Goal: Task Accomplishment & Management: Manage account settings

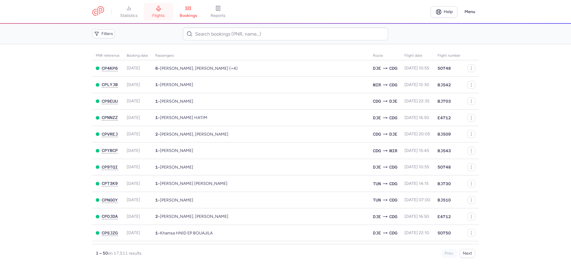
click at [157, 11] on icon at bounding box center [158, 8] width 6 height 6
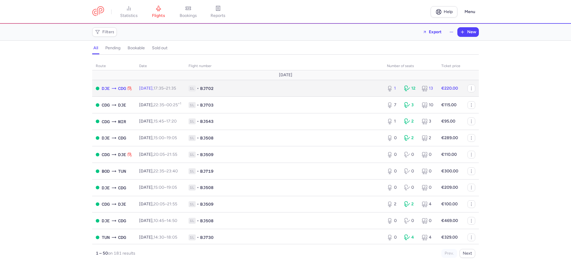
click at [213, 89] on span "BJ702" at bounding box center [206, 89] width 13 height 6
select select "hours"
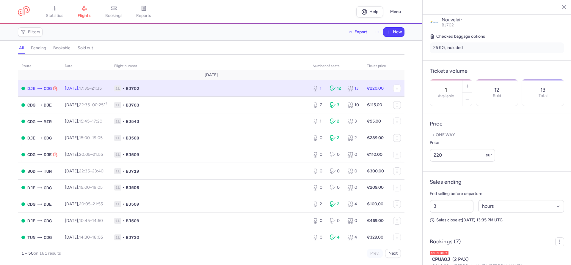
scroll to position [136, 0]
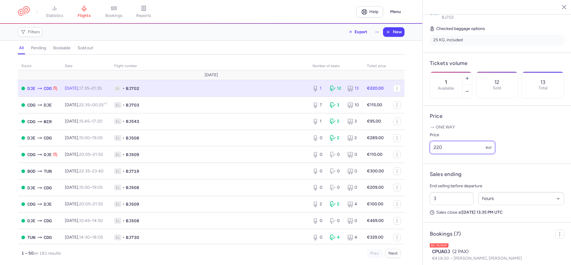
drag, startPoint x: 434, startPoint y: 133, endPoint x: 423, endPoint y: 132, distance: 10.8
click at [430, 141] on input "220" at bounding box center [462, 147] width 65 height 13
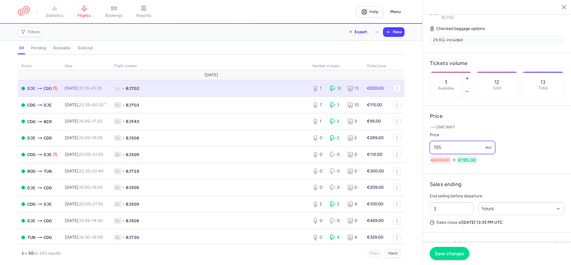
type input "195"
click at [449, 254] on span "Save changes" at bounding box center [449, 253] width 29 height 5
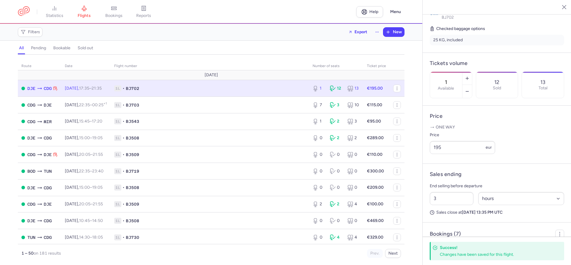
click at [11, 130] on div "route date Flight number number of seats Ticket price August 25 DJE CDG Mon, 11…" at bounding box center [211, 161] width 422 height 207
click at [1, 108] on div "route date Flight number number of seats Ticket price August 25 DJE CDG Mon, 11…" at bounding box center [211, 161] width 422 height 207
